Goal: Task Accomplishment & Management: Manage account settings

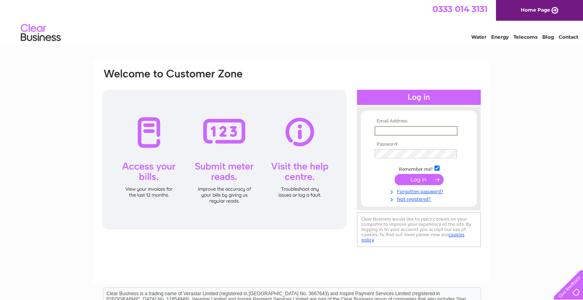
type input "a"
type input "58bonnygatecupar@gmail.co"
click at [419, 179] on input "submit" at bounding box center [419, 179] width 49 height 11
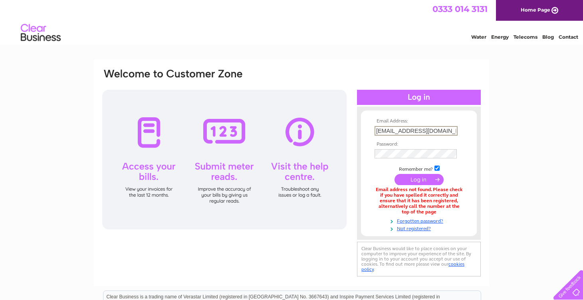
click at [438, 130] on input "58bonnygatecupar@gmail.co" at bounding box center [416, 131] width 83 height 10
type input "58bonnygatecupar@gmail.com"
click at [408, 177] on input "submit" at bounding box center [419, 179] width 49 height 11
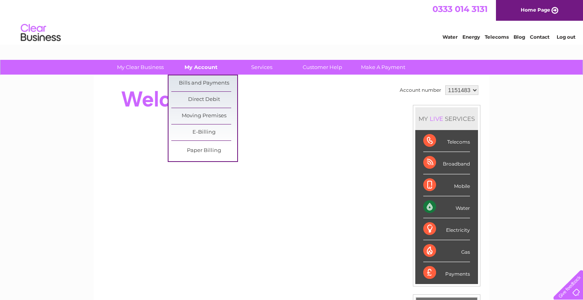
click at [199, 72] on link "My Account" at bounding box center [201, 67] width 66 height 15
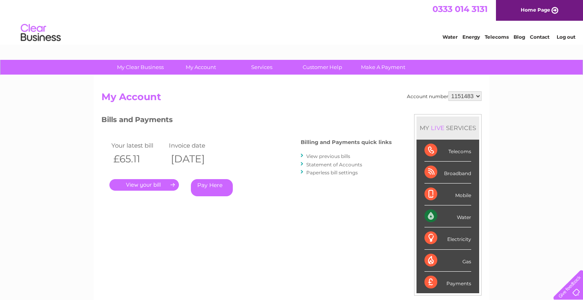
click at [147, 186] on link "." at bounding box center [144, 185] width 70 height 12
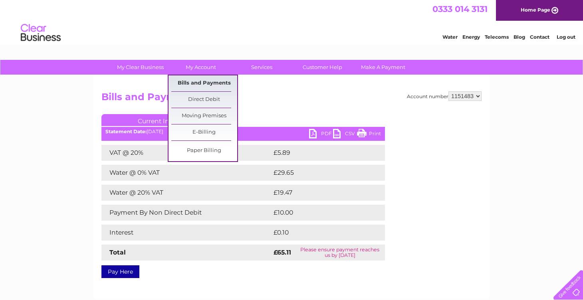
click at [205, 83] on link "Bills and Payments" at bounding box center [204, 84] width 66 height 16
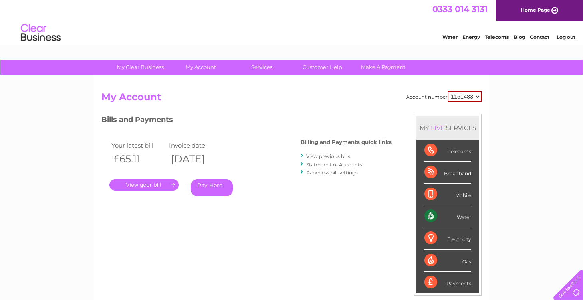
click at [320, 157] on link "View previous bills" at bounding box center [328, 156] width 44 height 6
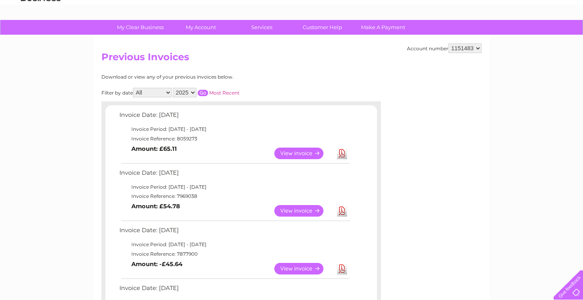
scroll to position [55, 0]
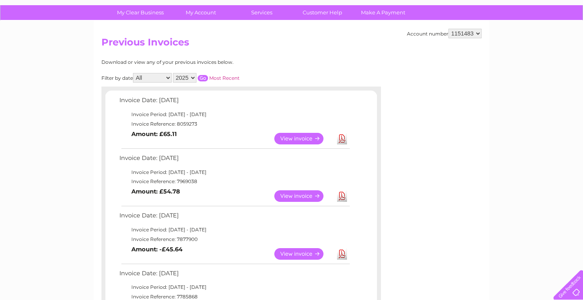
click at [291, 195] on link "View" at bounding box center [303, 197] width 59 height 12
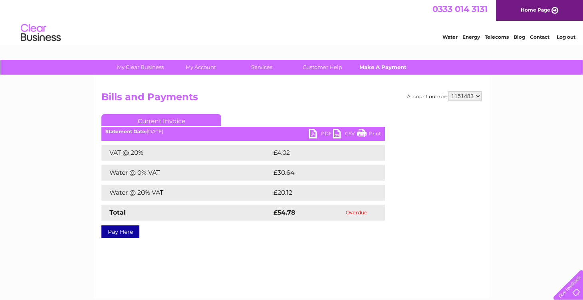
click at [381, 61] on link "Make A Payment" at bounding box center [383, 67] width 66 height 15
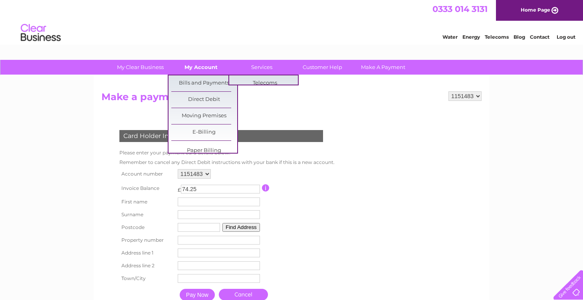
click at [208, 68] on link "My Account" at bounding box center [201, 67] width 66 height 15
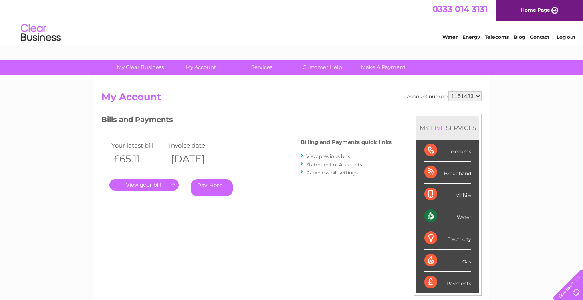
click at [322, 163] on link "Statement of Accounts" at bounding box center [334, 165] width 56 height 6
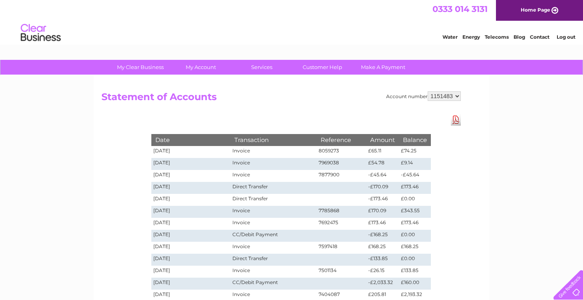
scroll to position [4, 0]
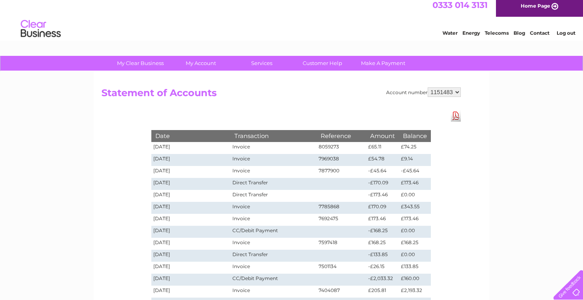
click at [569, 32] on link "Log out" at bounding box center [566, 33] width 19 height 6
